Goal: Task Accomplishment & Management: Complete application form

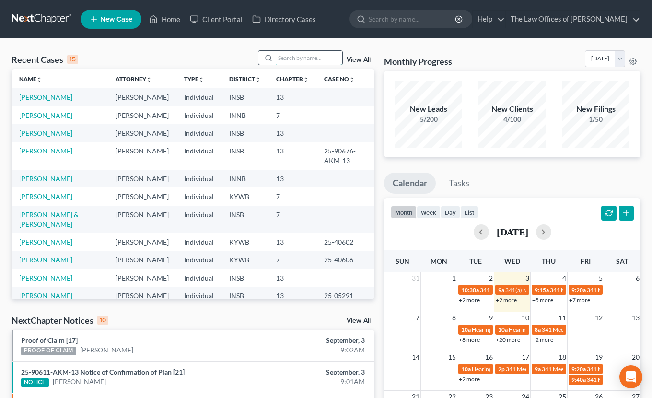
click at [290, 62] on input "search" at bounding box center [308, 58] width 67 height 14
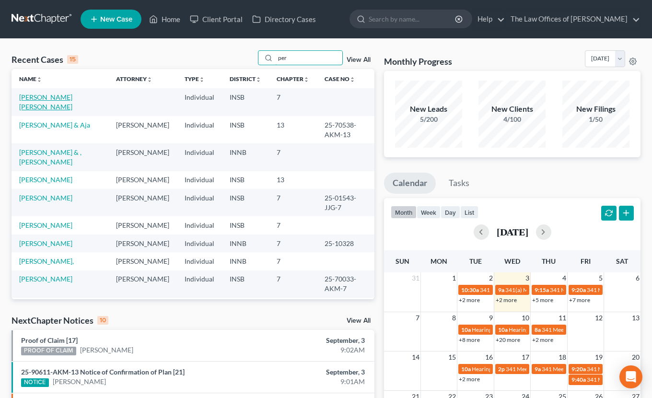
type input "per"
click at [24, 99] on link "[PERSON_NAME] [PERSON_NAME]" at bounding box center [45, 102] width 53 height 18
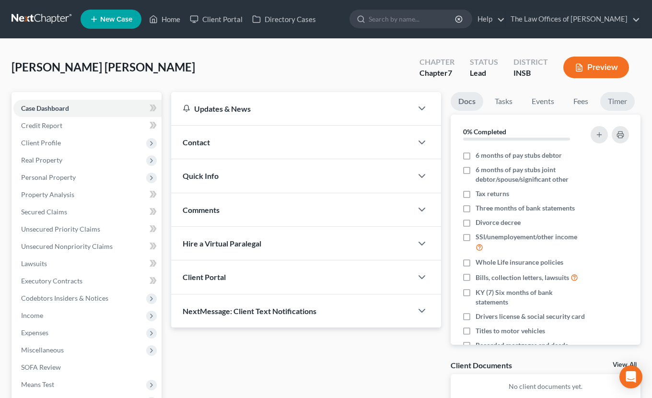
click at [617, 102] on link "Timer" at bounding box center [617, 101] width 34 height 19
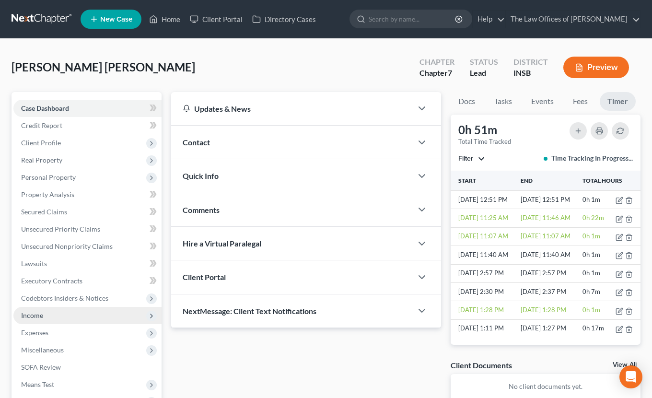
click at [38, 315] on span "Income" at bounding box center [32, 315] width 22 height 8
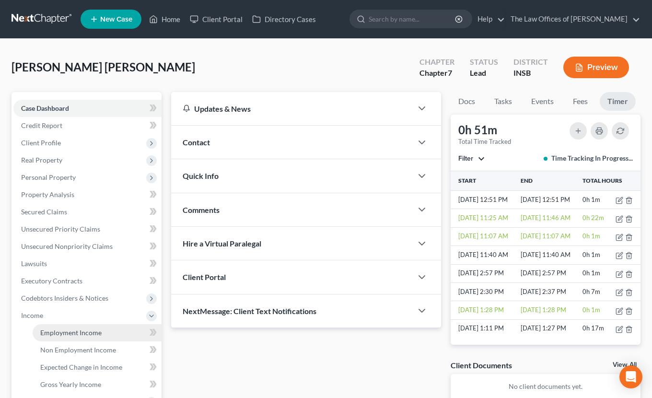
click at [55, 330] on span "Employment Income" at bounding box center [70, 332] width 61 height 8
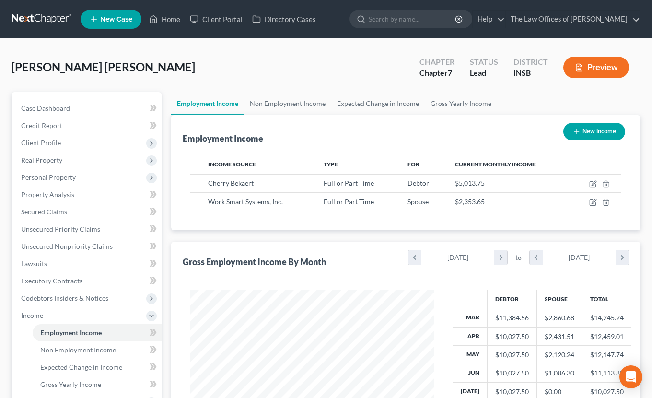
scroll to position [32, 0]
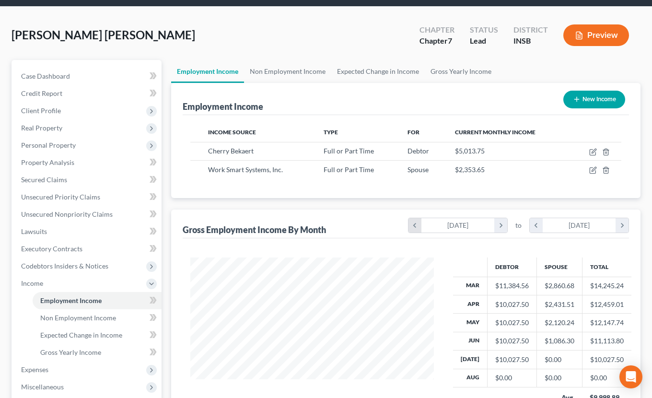
click at [412, 227] on icon "chevron_left" at bounding box center [414, 225] width 13 height 14
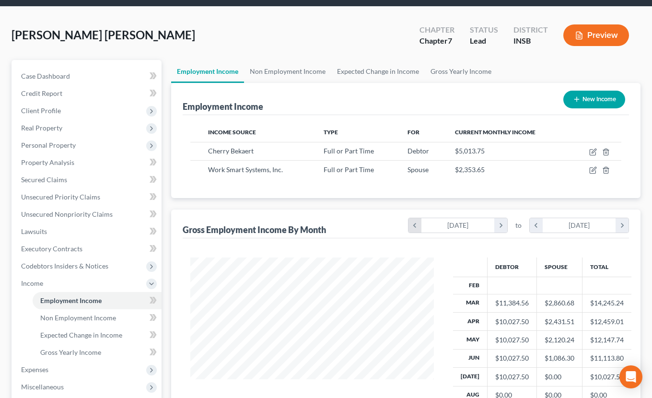
scroll to position [190, 263]
click at [412, 227] on icon "chevron_left" at bounding box center [414, 225] width 13 height 14
click at [497, 226] on icon "chevron_right" at bounding box center [500, 225] width 13 height 14
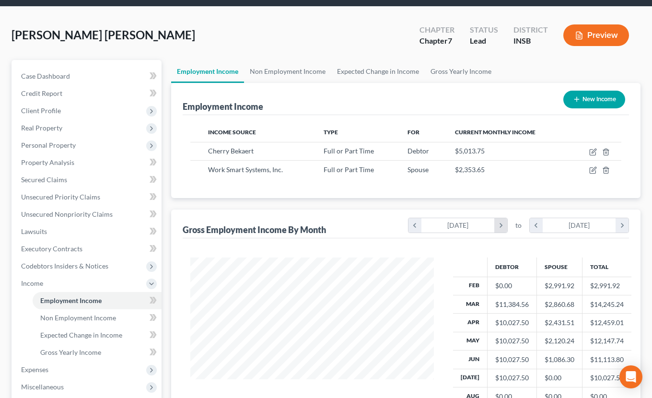
click at [497, 226] on icon "chevron_right" at bounding box center [500, 225] width 13 height 14
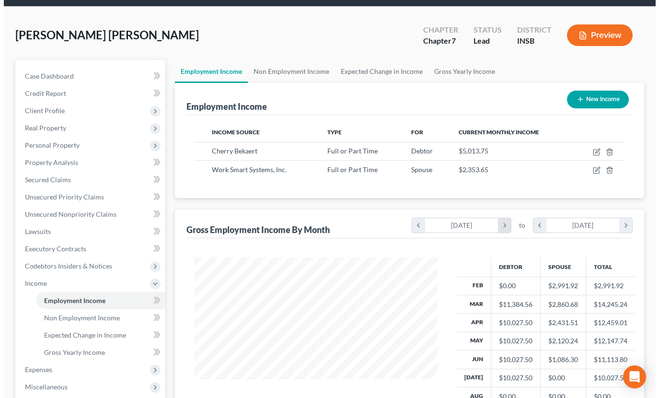
scroll to position [478973, 478882]
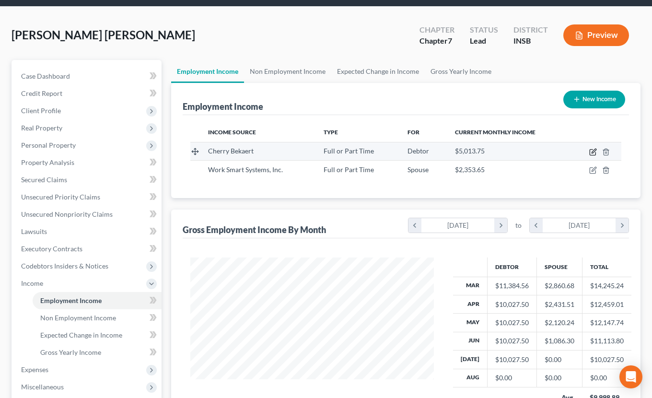
click at [595, 154] on icon "button" at bounding box center [593, 152] width 8 height 8
select select "0"
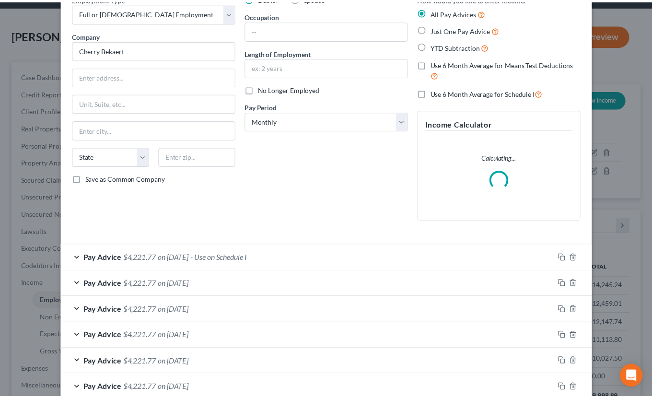
scroll to position [0, 0]
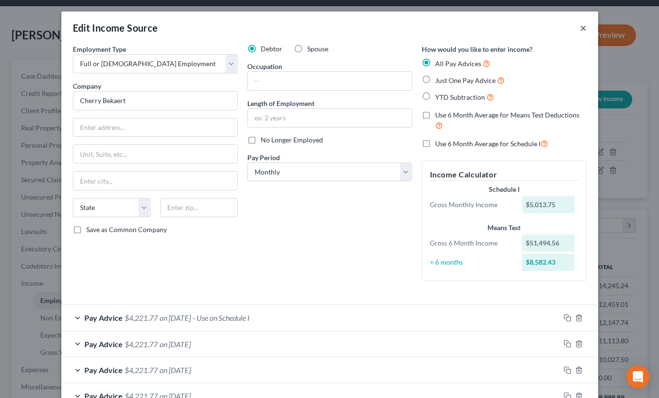
click at [580, 25] on button "×" at bounding box center [583, 27] width 7 height 11
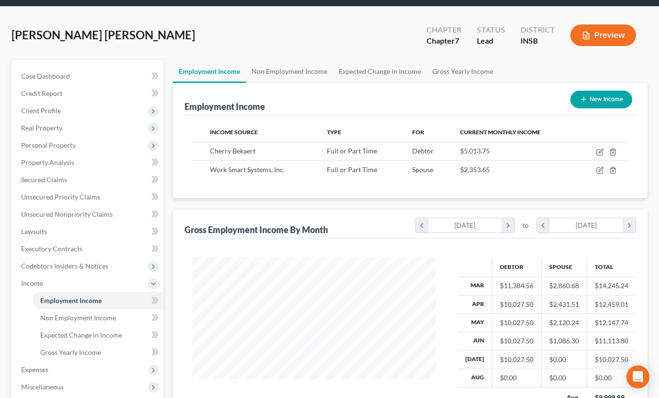
scroll to position [478973, 478882]
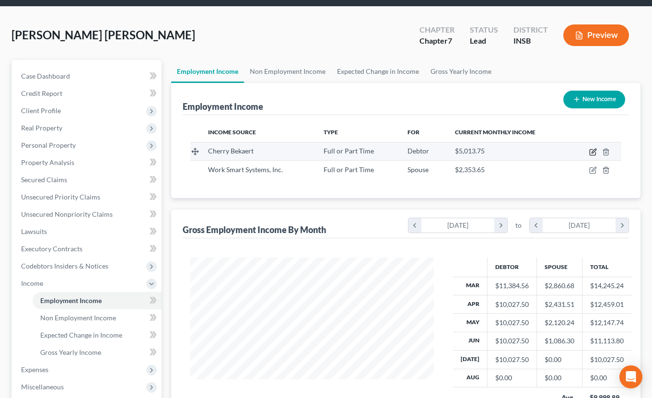
click at [589, 151] on icon "button" at bounding box center [592, 152] width 6 height 6
select select "0"
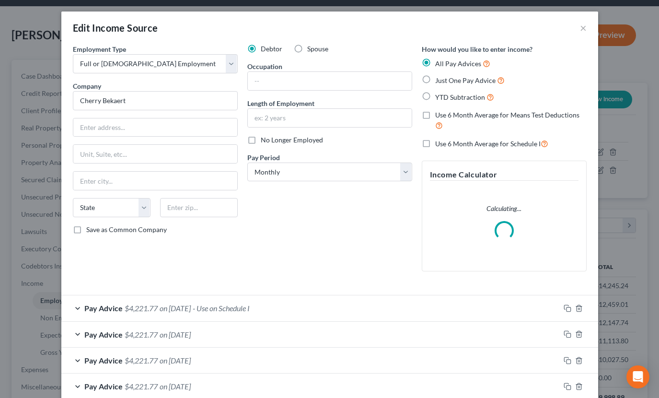
scroll to position [32, 0]
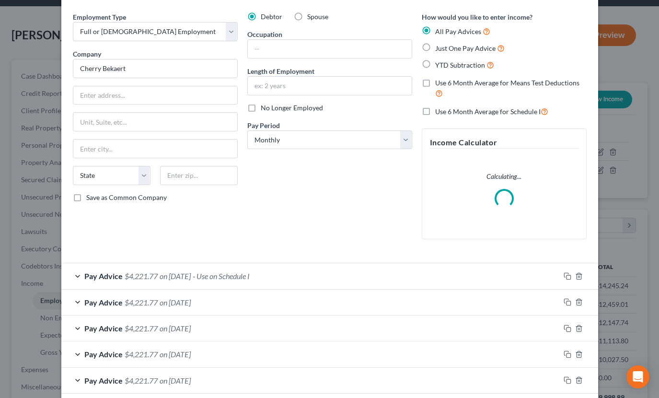
drag, startPoint x: 363, startPoint y: 273, endPoint x: 301, endPoint y: 232, distance: 74.0
click at [301, 232] on div "Debtor Spouse Occupation Length of Employment No Longer Employed Pay Period * S…" at bounding box center [329, 129] width 174 height 235
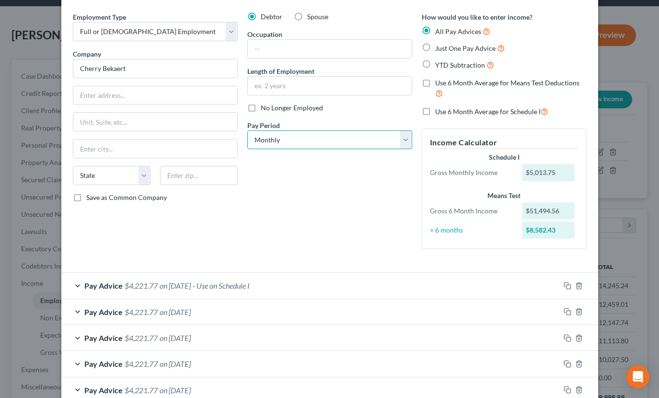
click at [294, 142] on select "Select Monthly Twice Monthly Every Other Week Weekly" at bounding box center [329, 139] width 165 height 19
select select "1"
click at [247, 130] on select "Select Monthly Twice Monthly Every Other Week Weekly" at bounding box center [329, 139] width 165 height 19
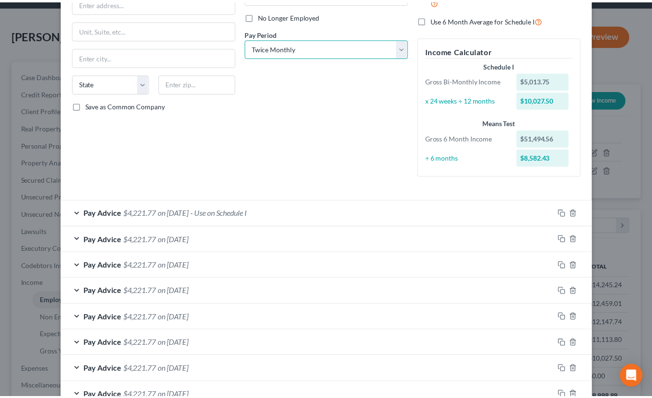
scroll to position [239, 0]
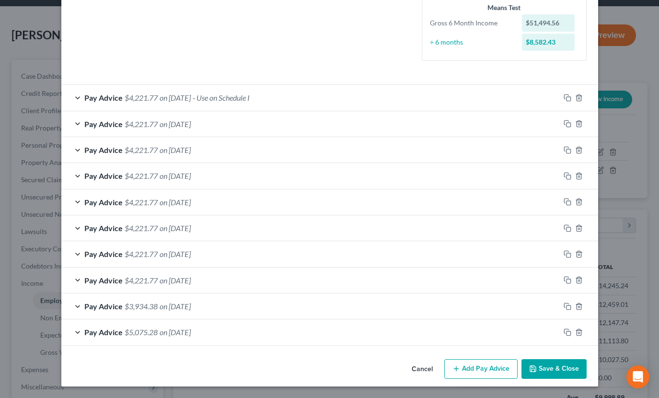
click at [537, 364] on button "Save & Close" at bounding box center [553, 369] width 65 height 20
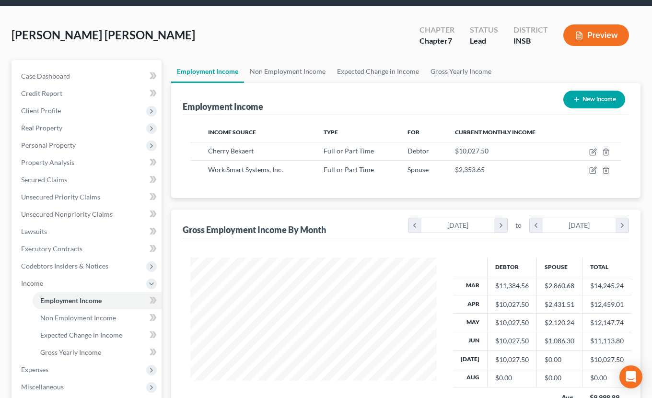
scroll to position [0, 0]
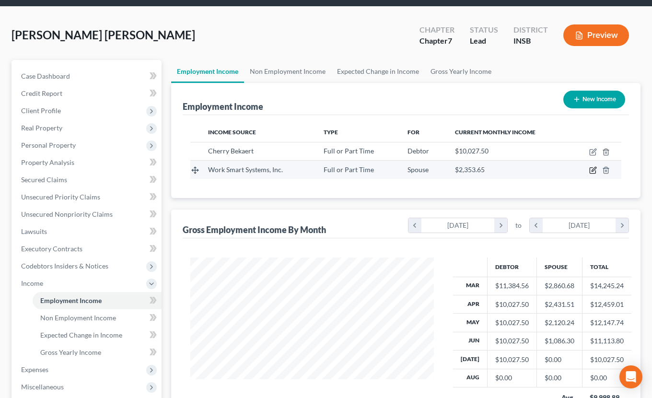
click at [593, 173] on icon "button" at bounding box center [592, 171] width 6 height 6
select select "0"
select select "15"
select select "2"
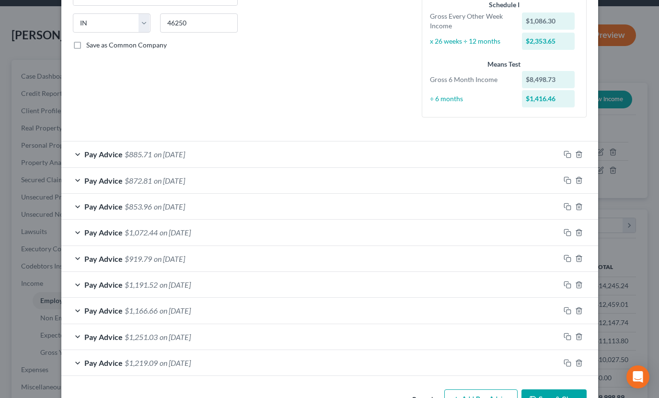
click at [266, 237] on div "Pay Advice $1,072.44 on [DATE]" at bounding box center [310, 231] width 498 height 25
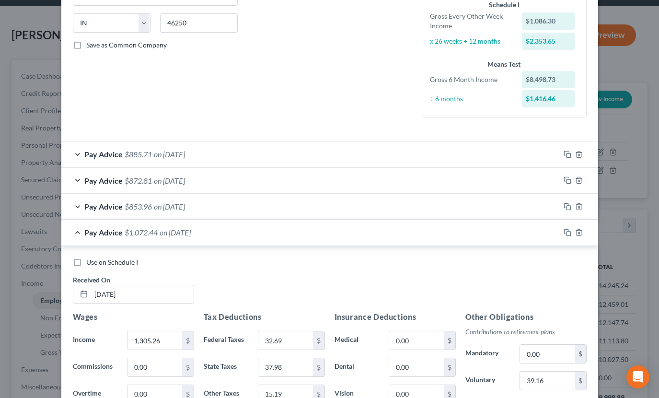
click at [86, 261] on label "Use on Schedule I" at bounding box center [112, 262] width 52 height 10
click at [90, 261] on input "Use on Schedule I" at bounding box center [93, 260] width 6 height 6
checkbox input "true"
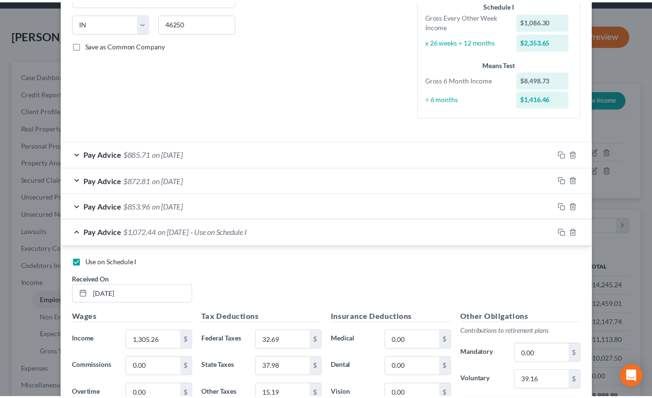
scroll to position [472, 0]
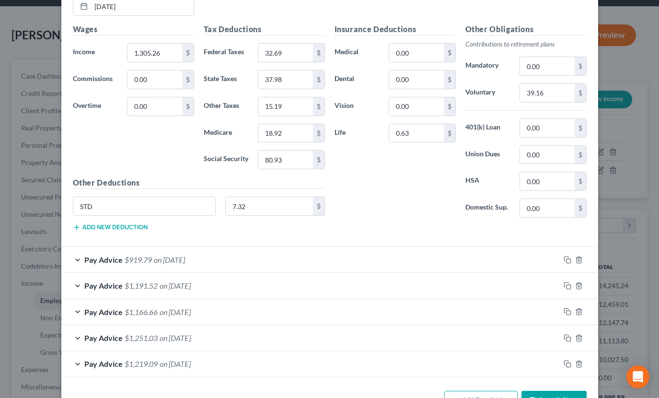
click at [551, 394] on button "Save & Close" at bounding box center [553, 401] width 65 height 20
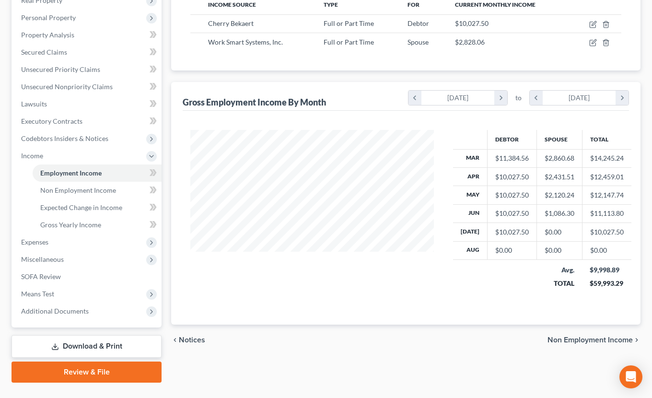
scroll to position [181, 0]
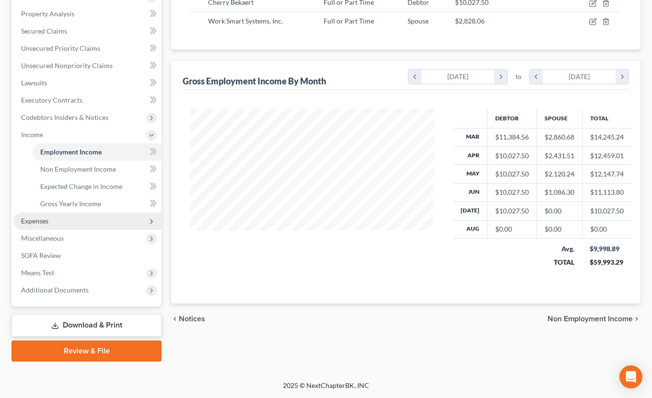
click at [41, 216] on span "Expenses" at bounding box center [87, 220] width 148 height 17
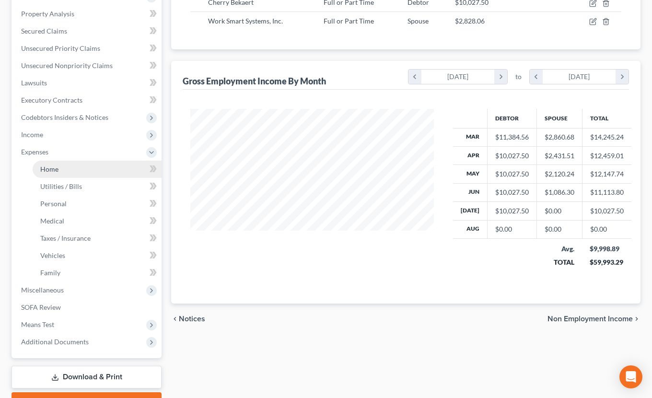
click at [53, 173] on link "Home" at bounding box center [97, 169] width 129 height 17
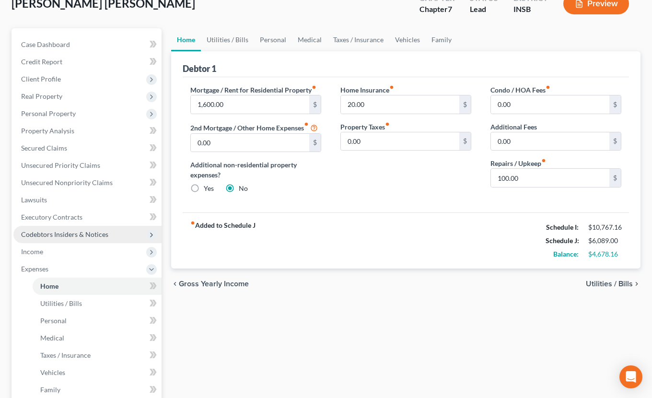
scroll to position [224, 0]
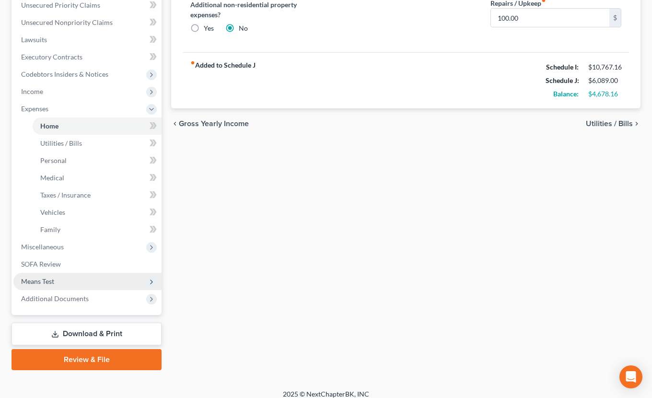
click at [53, 279] on span "Means Test" at bounding box center [37, 281] width 33 height 8
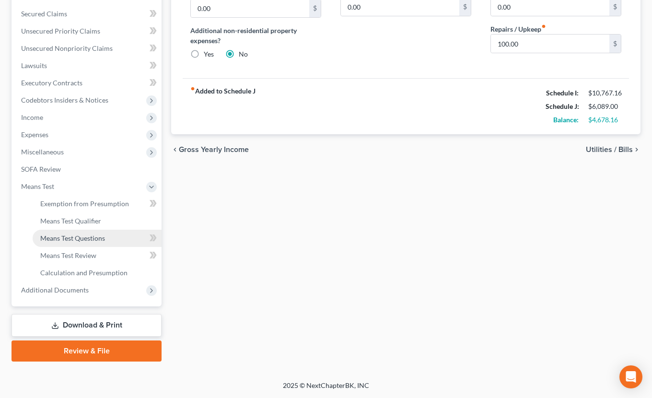
scroll to position [198, 0]
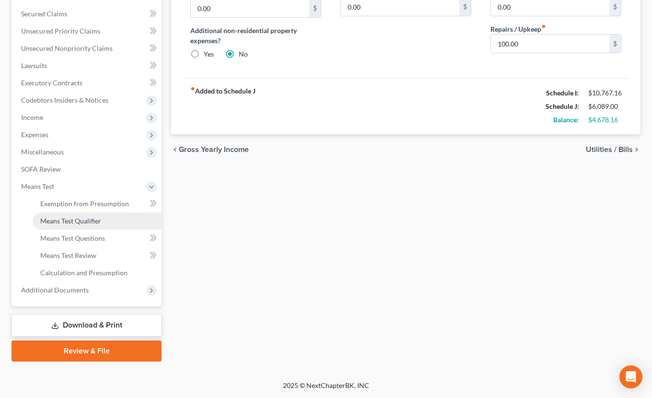
click at [66, 223] on span "Means Test Qualifier" at bounding box center [70, 221] width 61 height 8
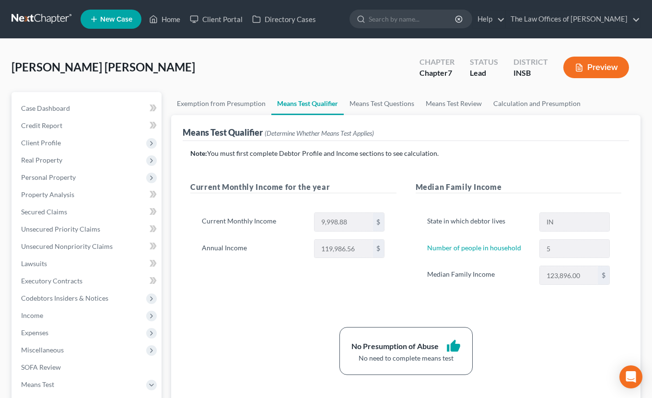
scroll to position [64, 0]
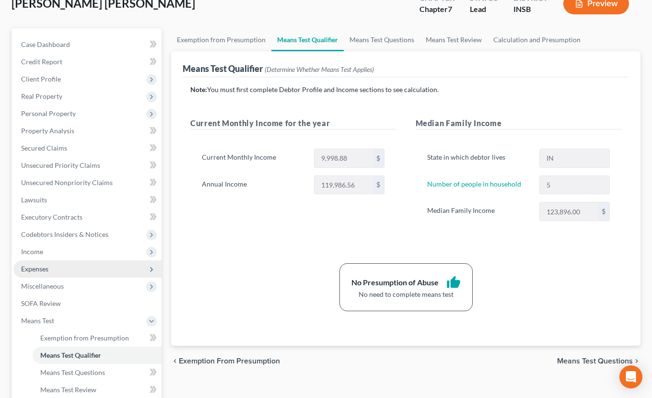
click at [50, 270] on span "Expenses" at bounding box center [87, 268] width 148 height 17
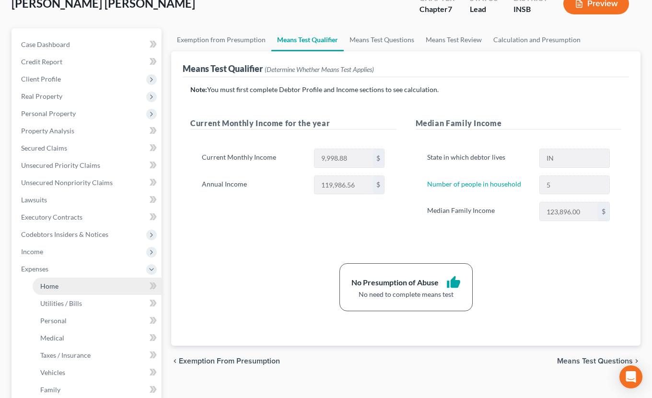
click at [61, 285] on link "Home" at bounding box center [97, 285] width 129 height 17
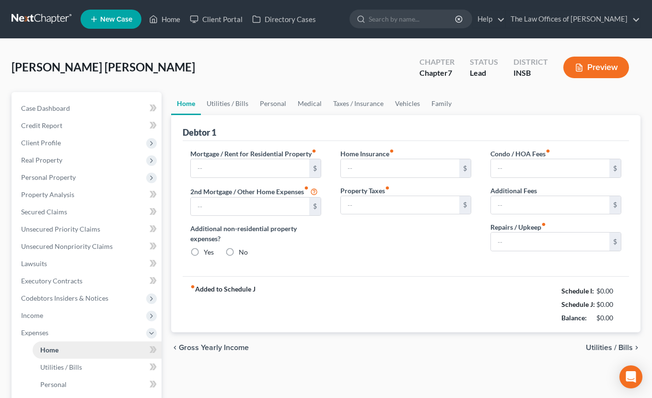
type input "1,600.00"
type input "0.00"
radio input "true"
type input "20.00"
type input "0.00"
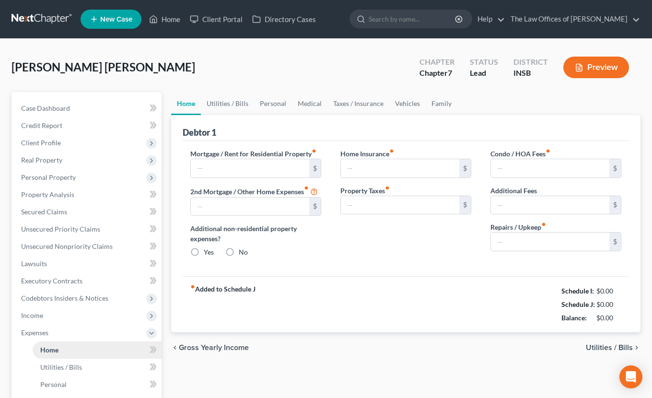
type input "0.00"
type input "100.00"
click at [220, 104] on link "Utilities / Bills" at bounding box center [227, 103] width 53 height 23
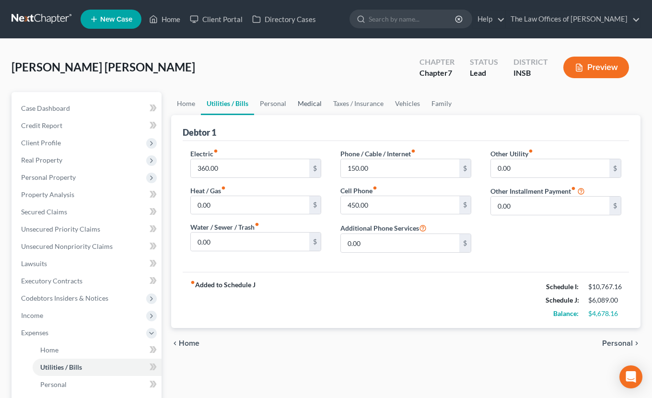
click at [307, 103] on link "Medical" at bounding box center [309, 103] width 35 height 23
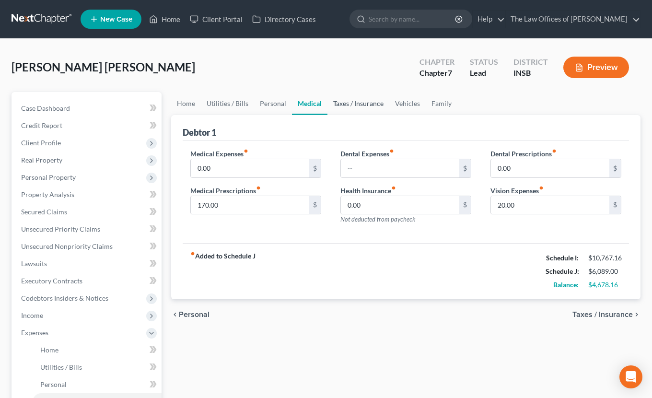
click at [340, 100] on link "Taxes / Insurance" at bounding box center [358, 103] width 62 height 23
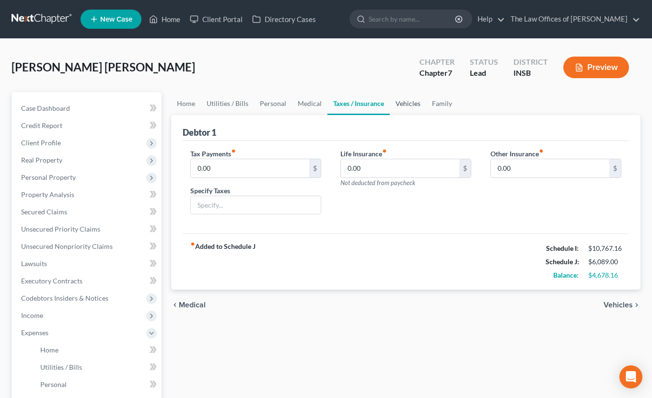
click at [405, 106] on link "Vehicles" at bounding box center [408, 103] width 36 height 23
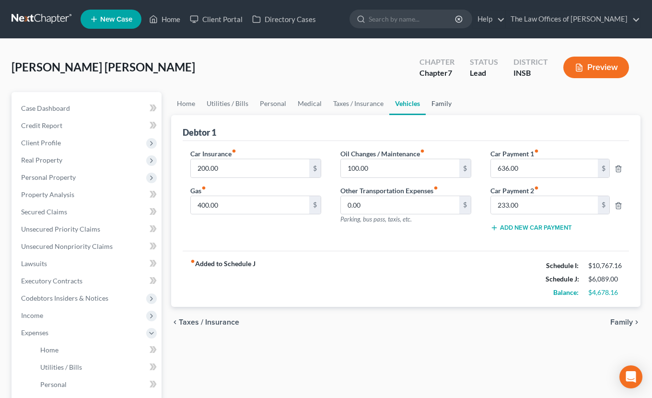
click at [444, 106] on link "Family" at bounding box center [441, 103] width 32 height 23
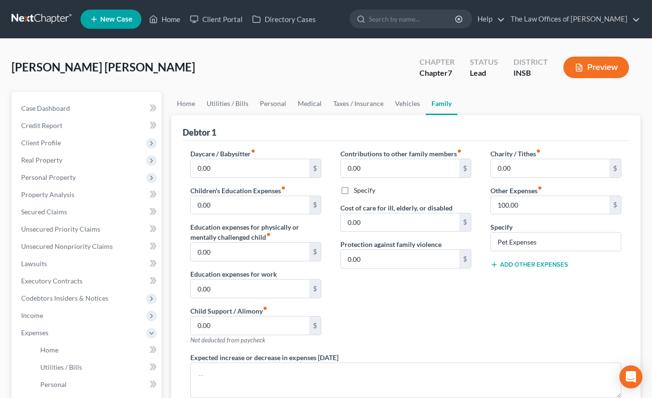
click at [456, 318] on div "Contributions to other family members fiber_manual_record 0.00 $ Specify Cost o…" at bounding box center [406, 251] width 150 height 204
